Goal: Transaction & Acquisition: Purchase product/service

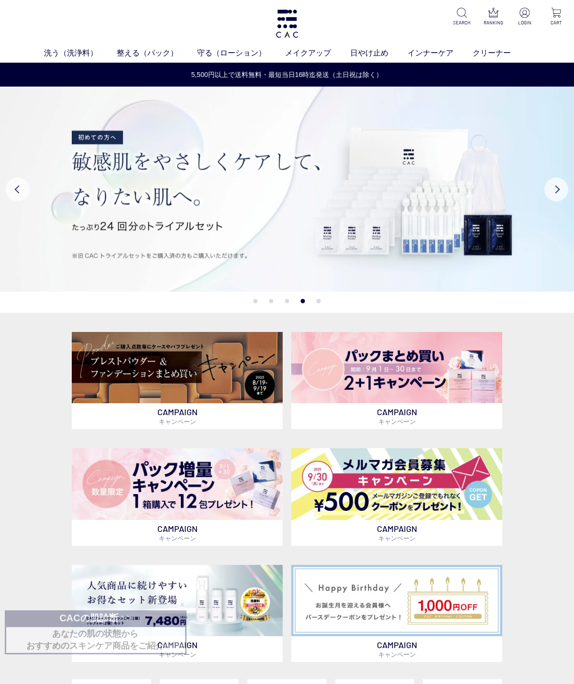
click at [10, 196] on button "Previous" at bounding box center [18, 189] width 24 height 24
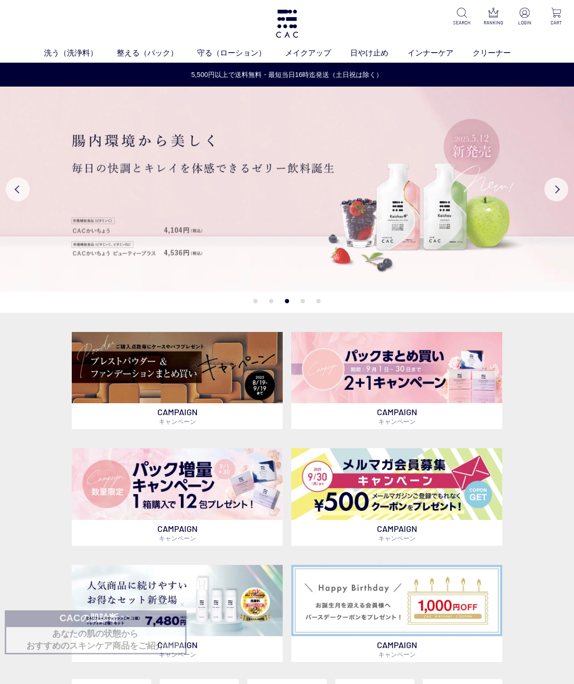
click at [9, 188] on button "Previous" at bounding box center [18, 189] width 24 height 24
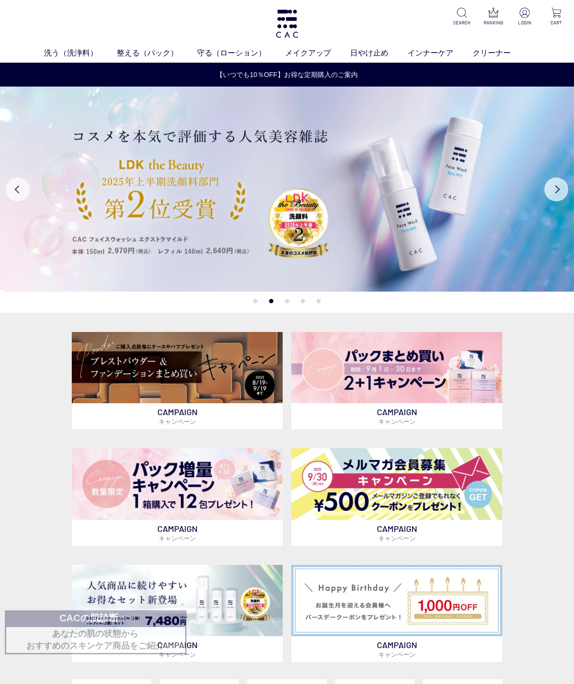
click at [10, 190] on button "Previous" at bounding box center [18, 189] width 24 height 24
click at [16, 196] on button "Previous" at bounding box center [18, 189] width 24 height 24
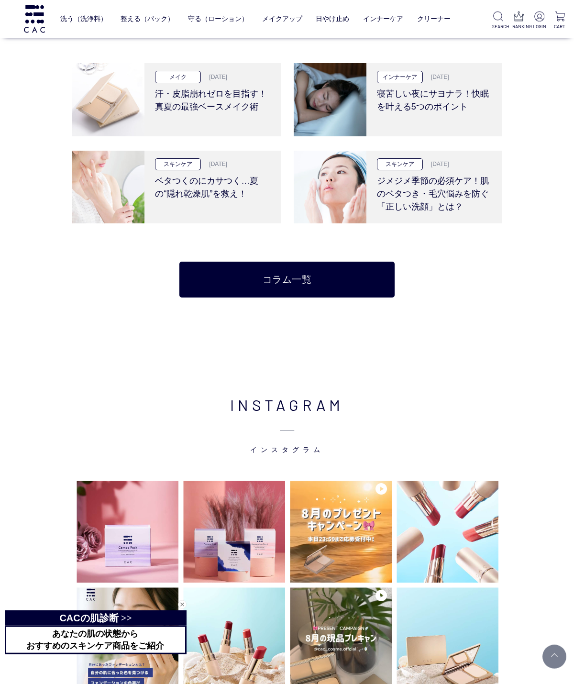
scroll to position [1938, 0]
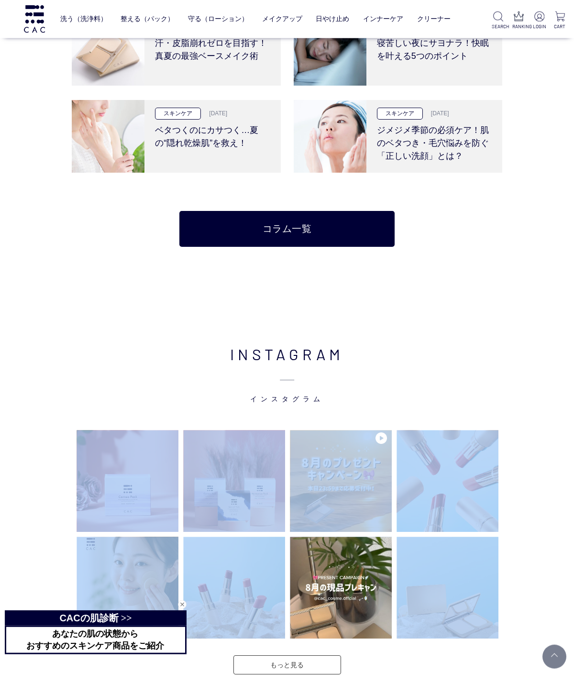
click at [536, 478] on div "INSTAGRAM インスタグラム" at bounding box center [287, 658] width 574 height 727
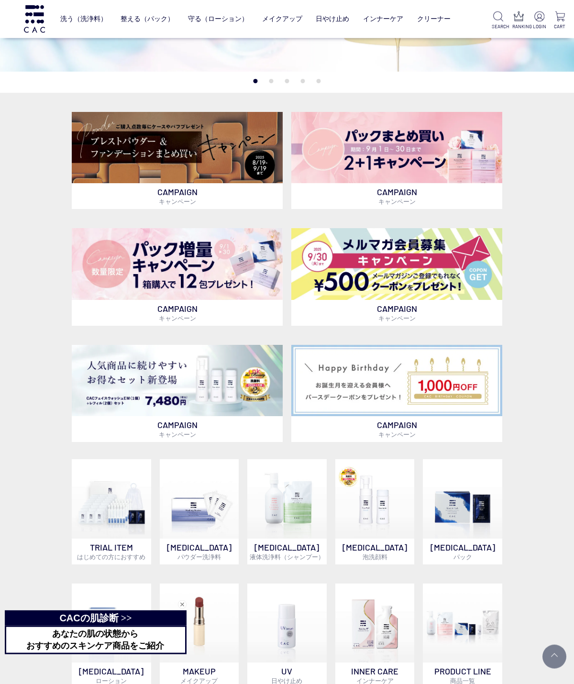
scroll to position [0, 0]
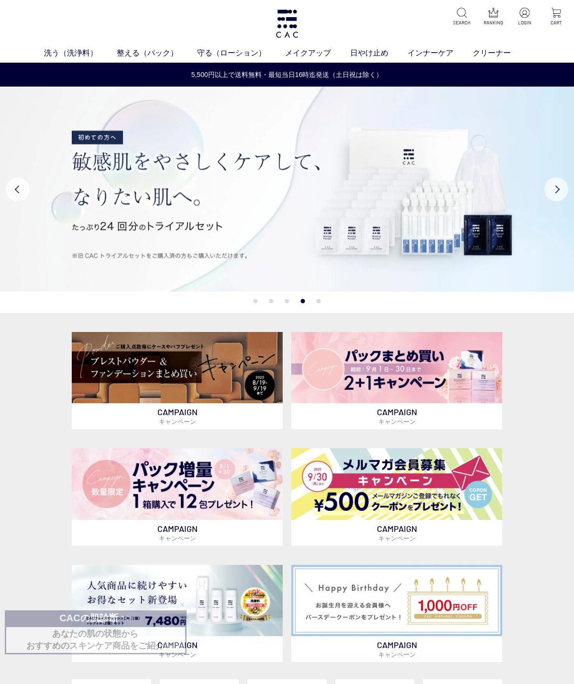
click at [23, 189] on button "Previous" at bounding box center [18, 189] width 24 height 24
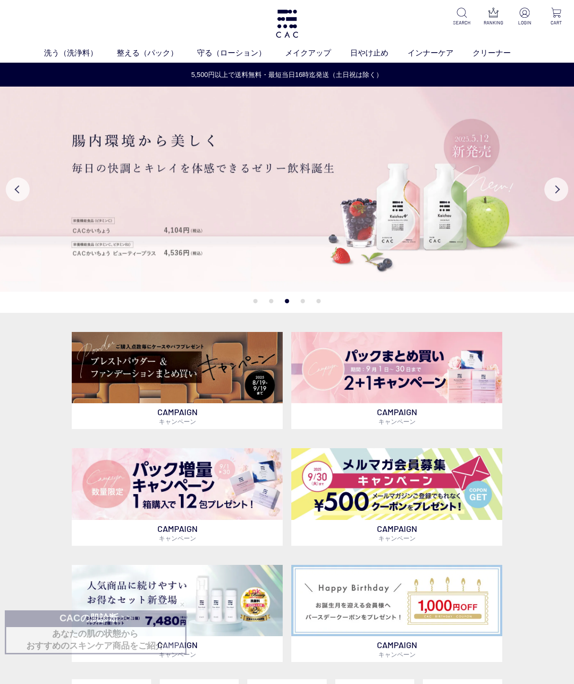
click at [454, 228] on img at bounding box center [287, 189] width 574 height 205
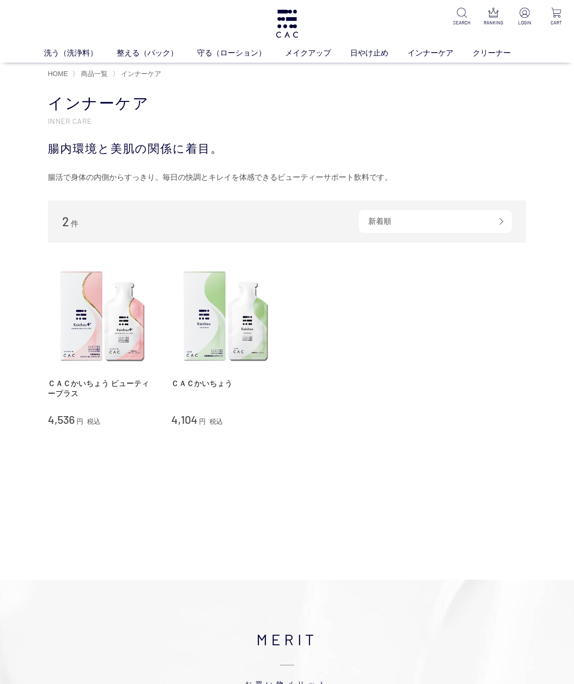
click at [241, 314] on img at bounding box center [225, 316] width 109 height 109
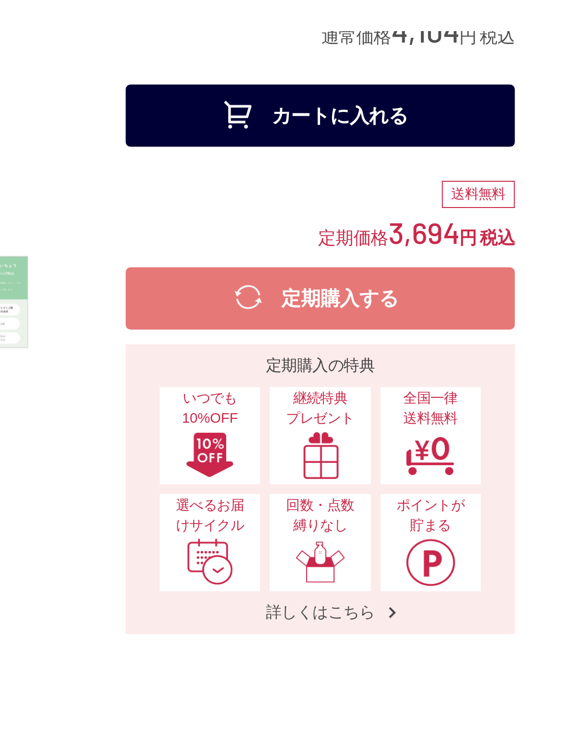
scroll to position [77, 0]
